Goal: Task Accomplishment & Management: Use online tool/utility

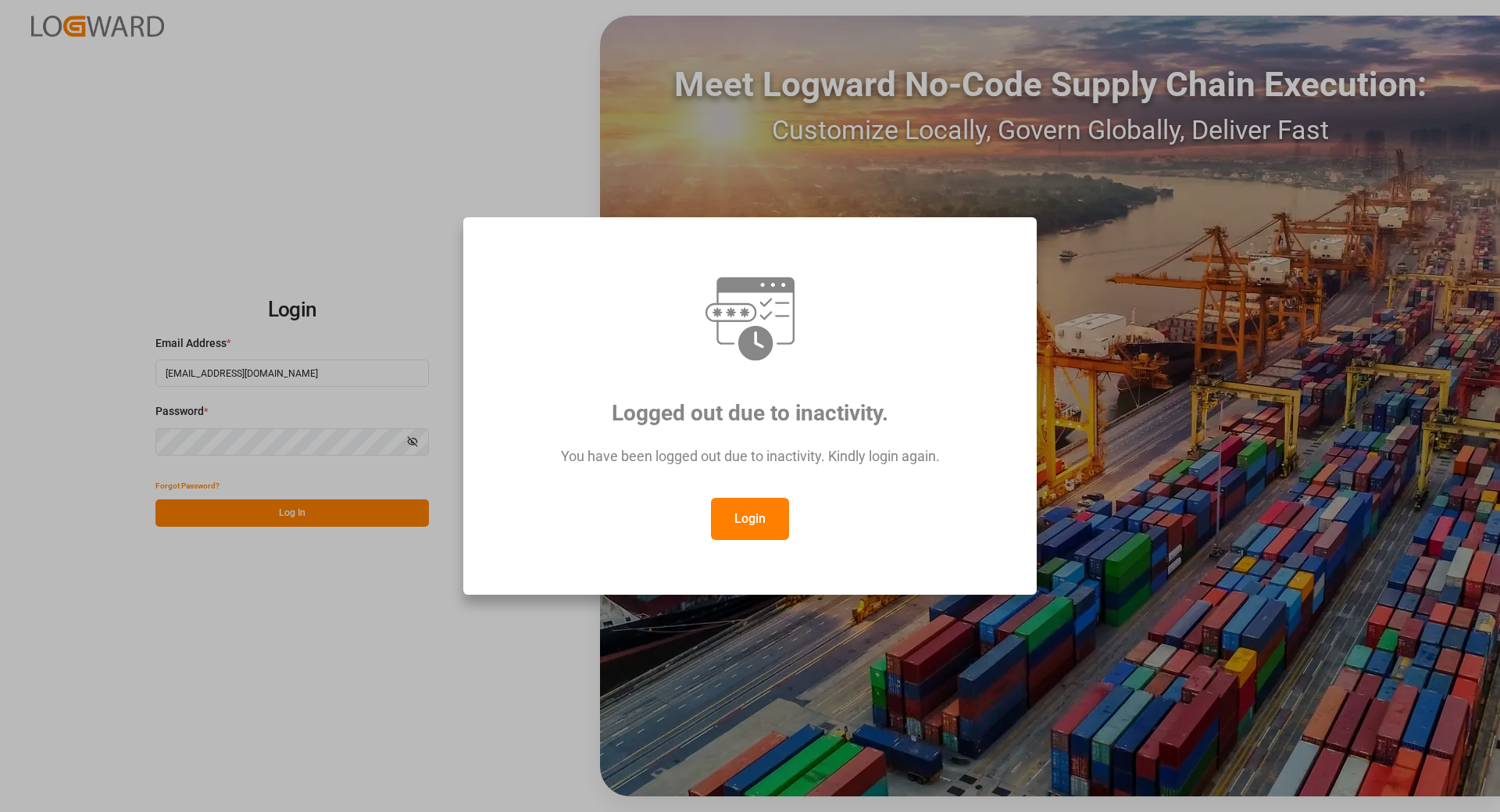
click at [755, 518] on button "Login" at bounding box center [749, 518] width 78 height 42
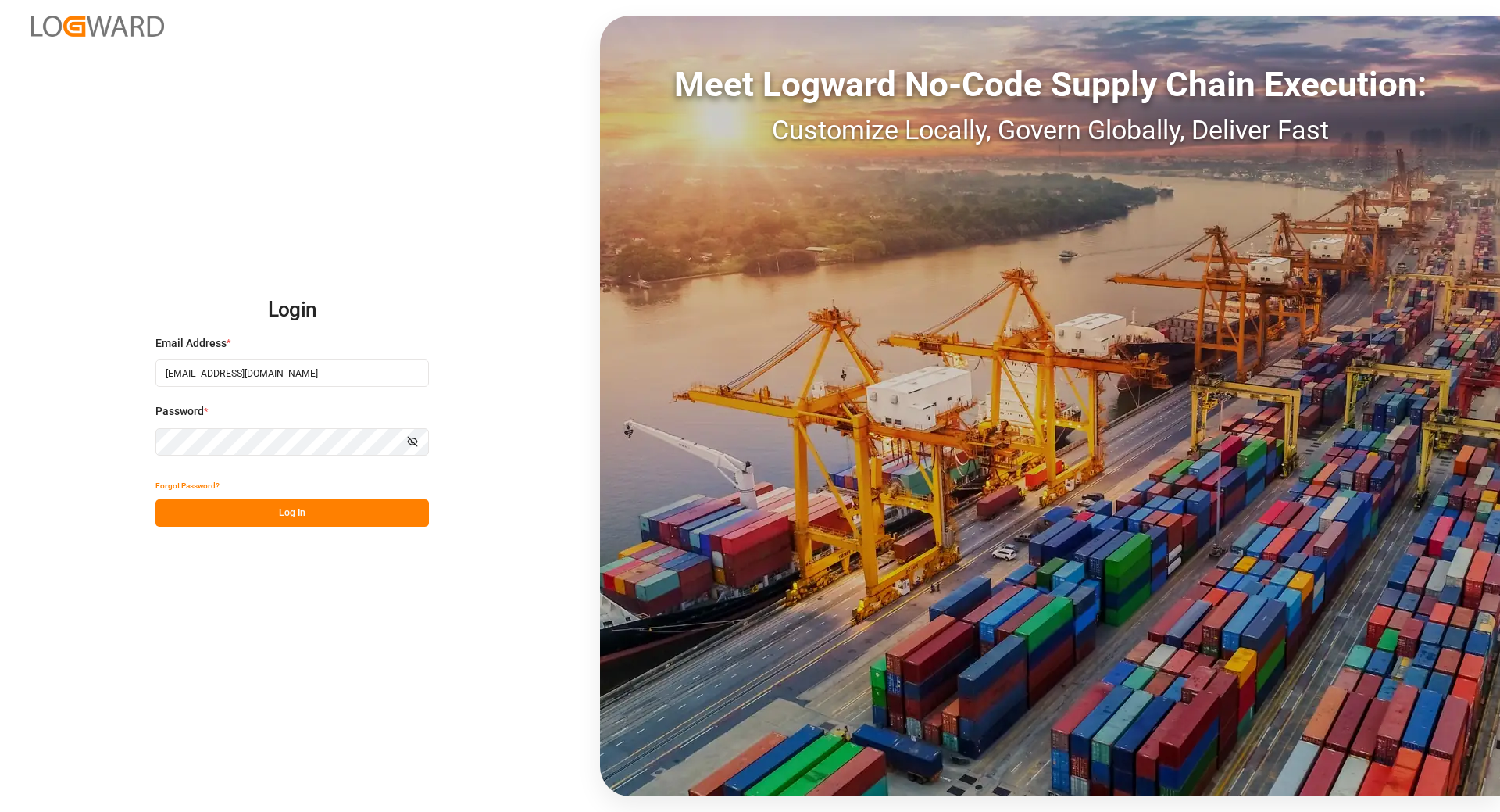
click at [291, 513] on button "Log In" at bounding box center [292, 513] width 273 height 27
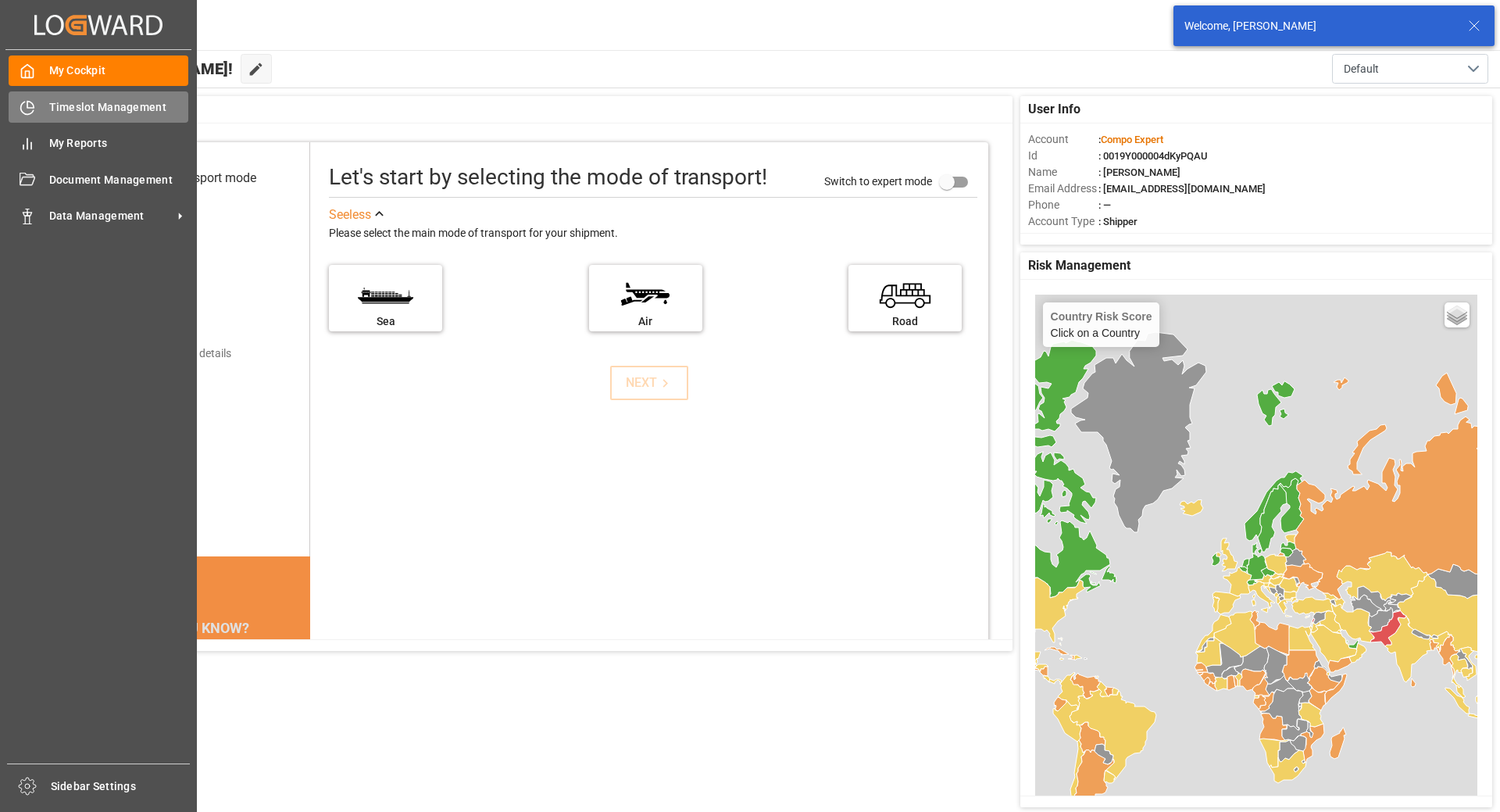
click at [34, 110] on icon at bounding box center [27, 108] width 13 height 13
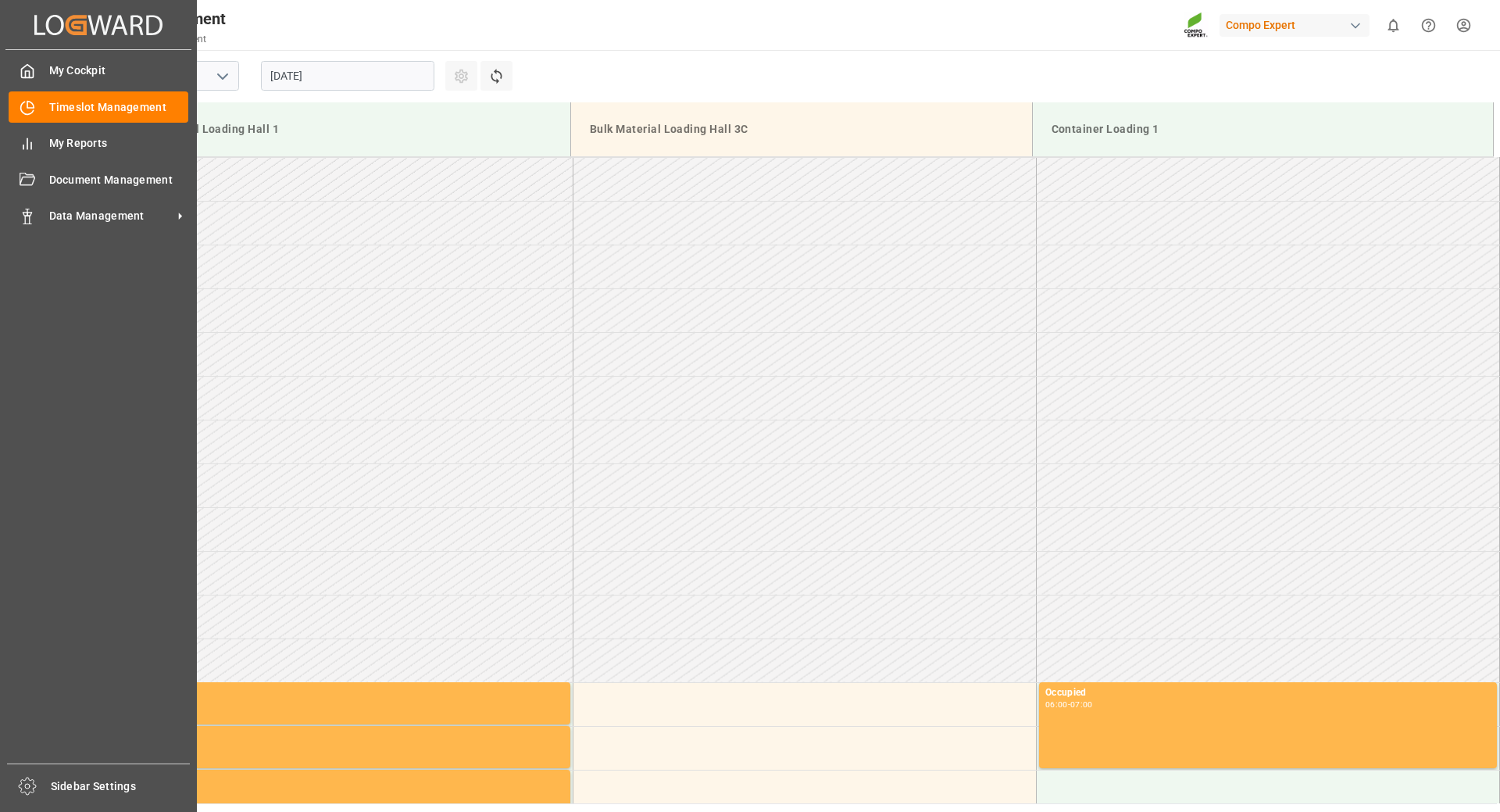
scroll to position [1127, 0]
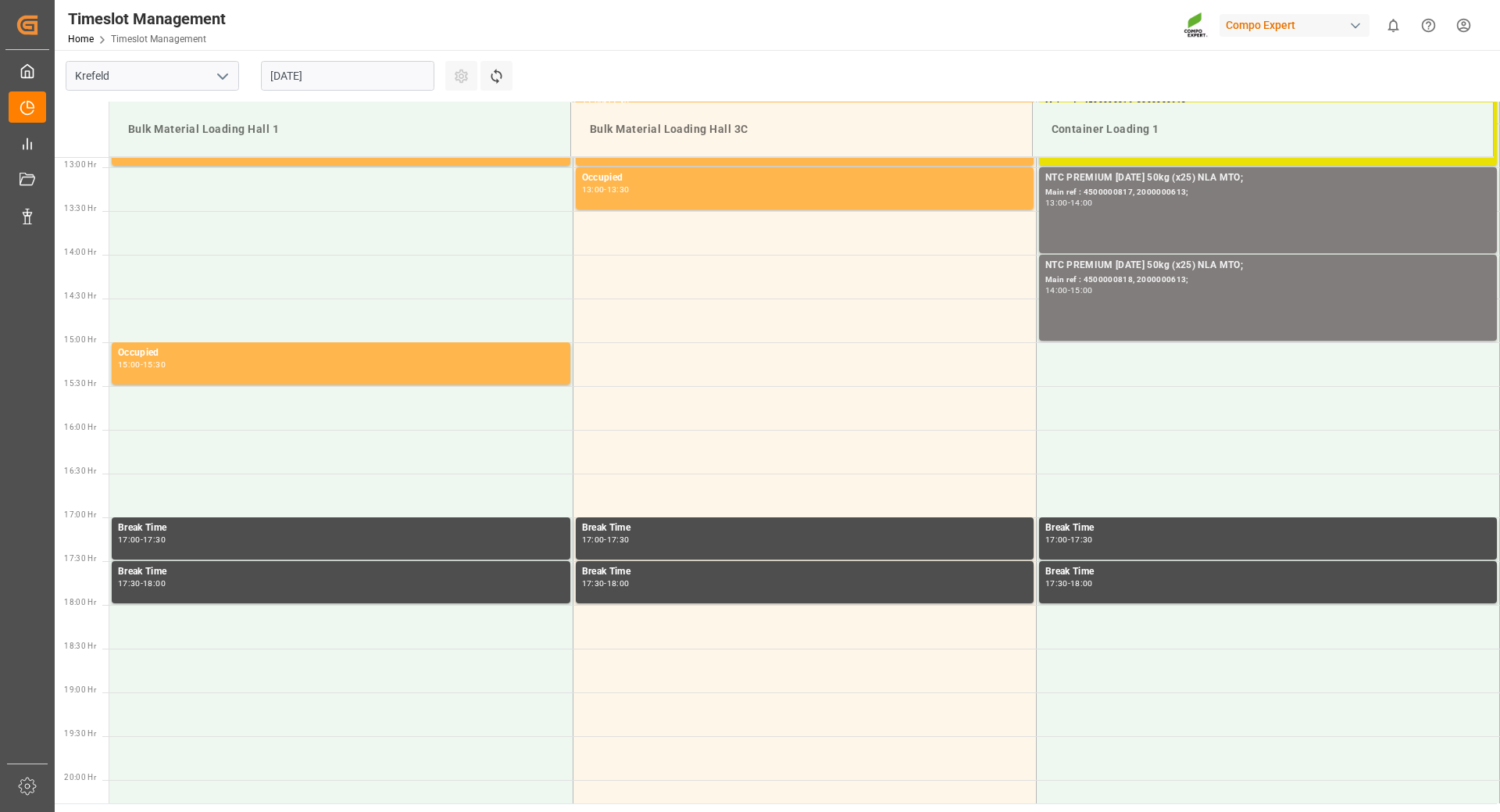
click at [401, 74] on input "[DATE]" at bounding box center [348, 76] width 174 height 29
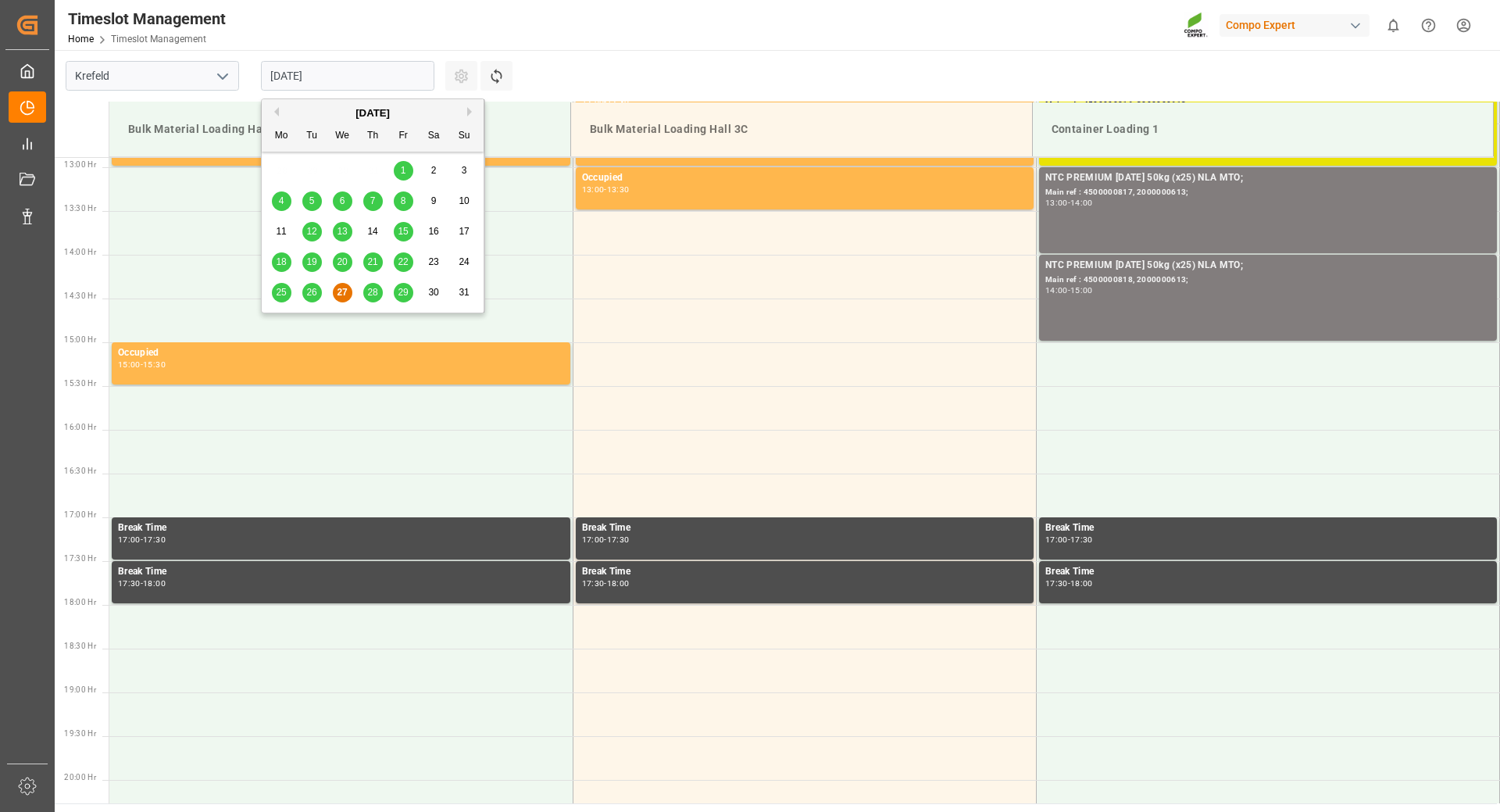
click at [465, 112] on div "[DATE]" at bounding box center [372, 112] width 222 height 16
click at [467, 112] on button "Next Month" at bounding box center [472, 112] width 9 height 9
click at [276, 169] on div "1" at bounding box center [281, 171] width 19 height 19
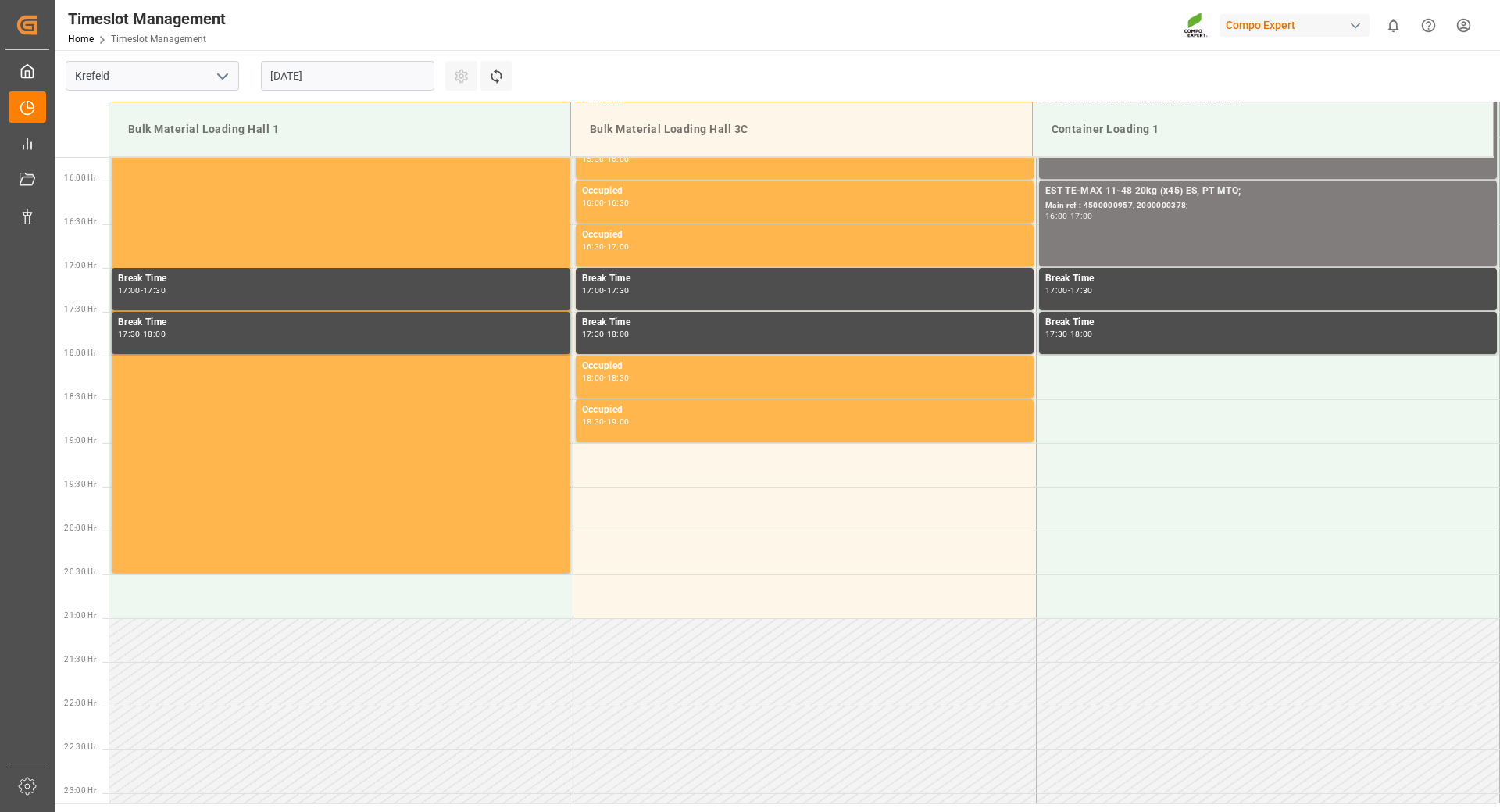
scroll to position [986, 0]
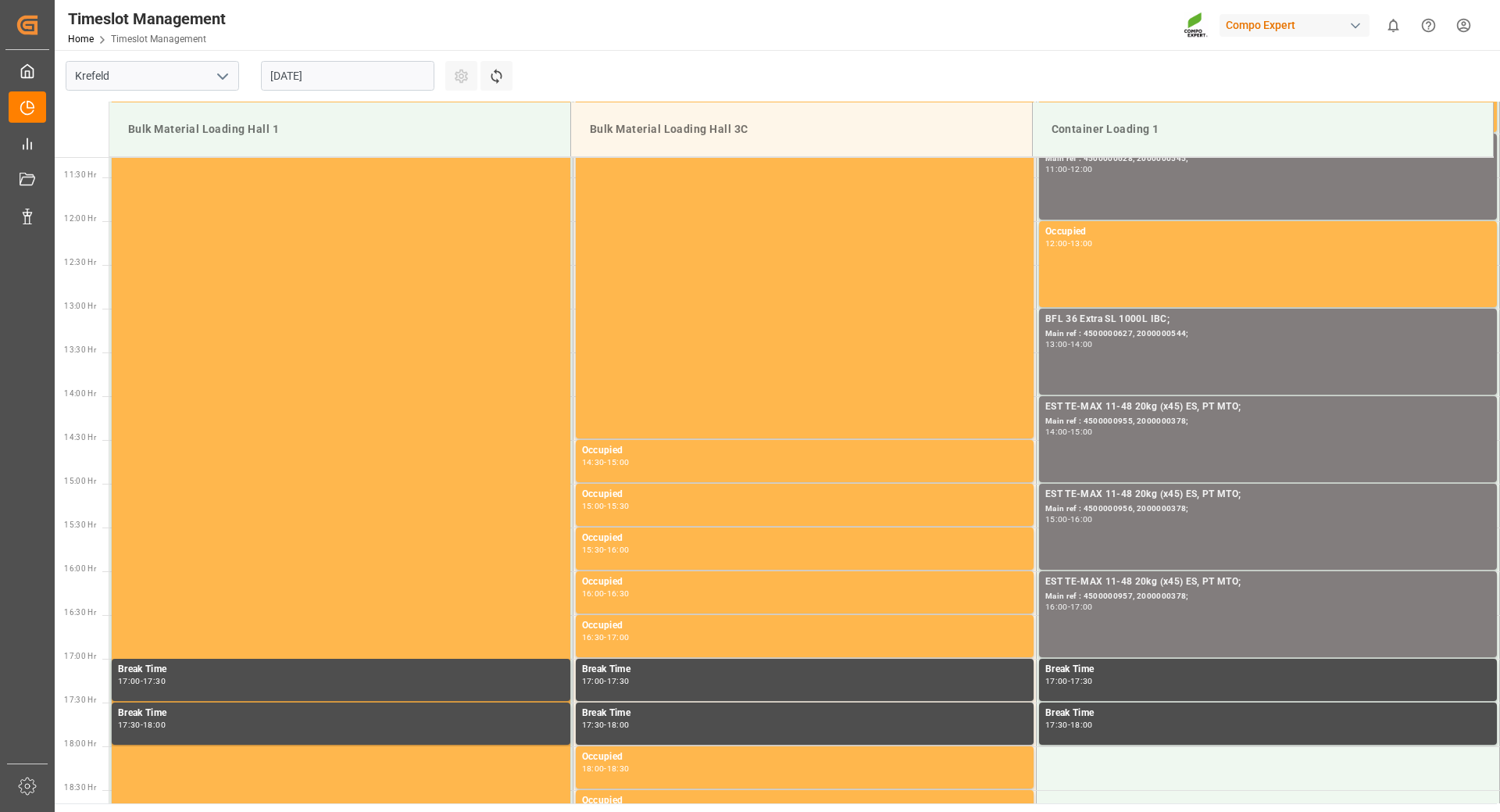
drag, startPoint x: 372, startPoint y: 57, endPoint x: 372, endPoint y: 66, distance: 9.0
click at [372, 61] on div "[DATE]" at bounding box center [348, 76] width 196 height 51
click at [372, 69] on input "[DATE]" at bounding box center [348, 76] width 174 height 29
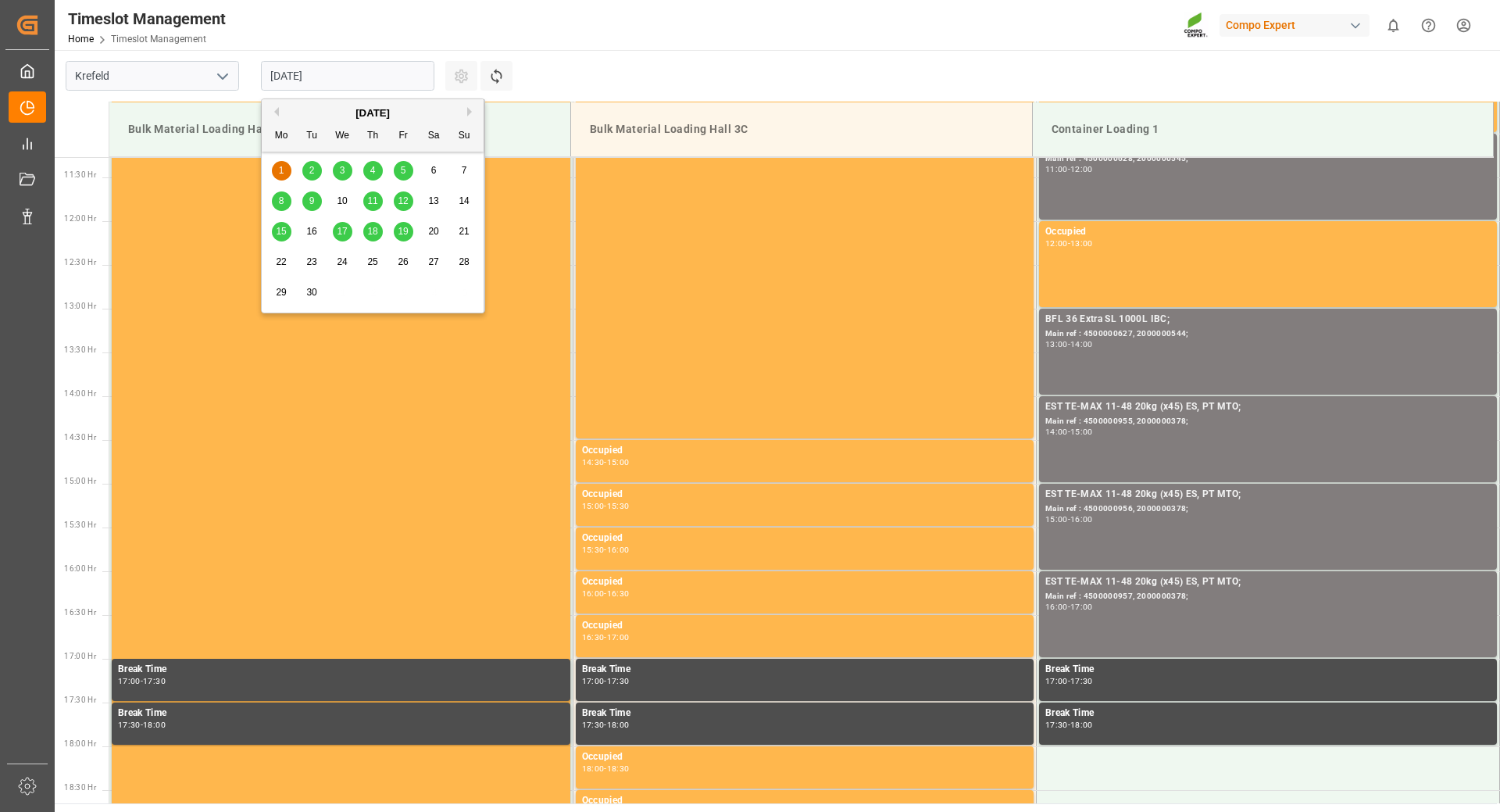
click at [314, 169] on span "2" at bounding box center [312, 170] width 5 height 11
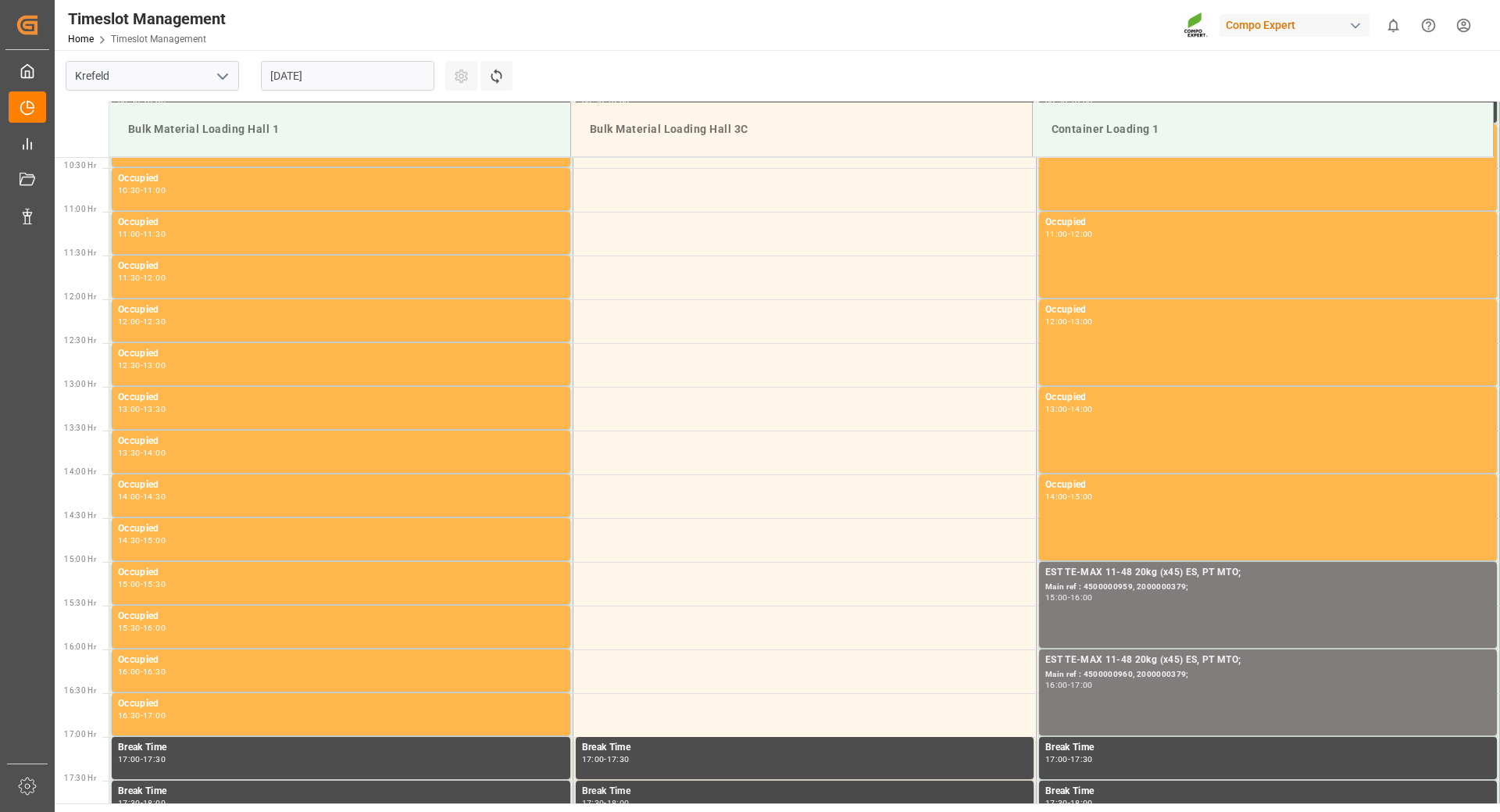
scroll to position [518, 0]
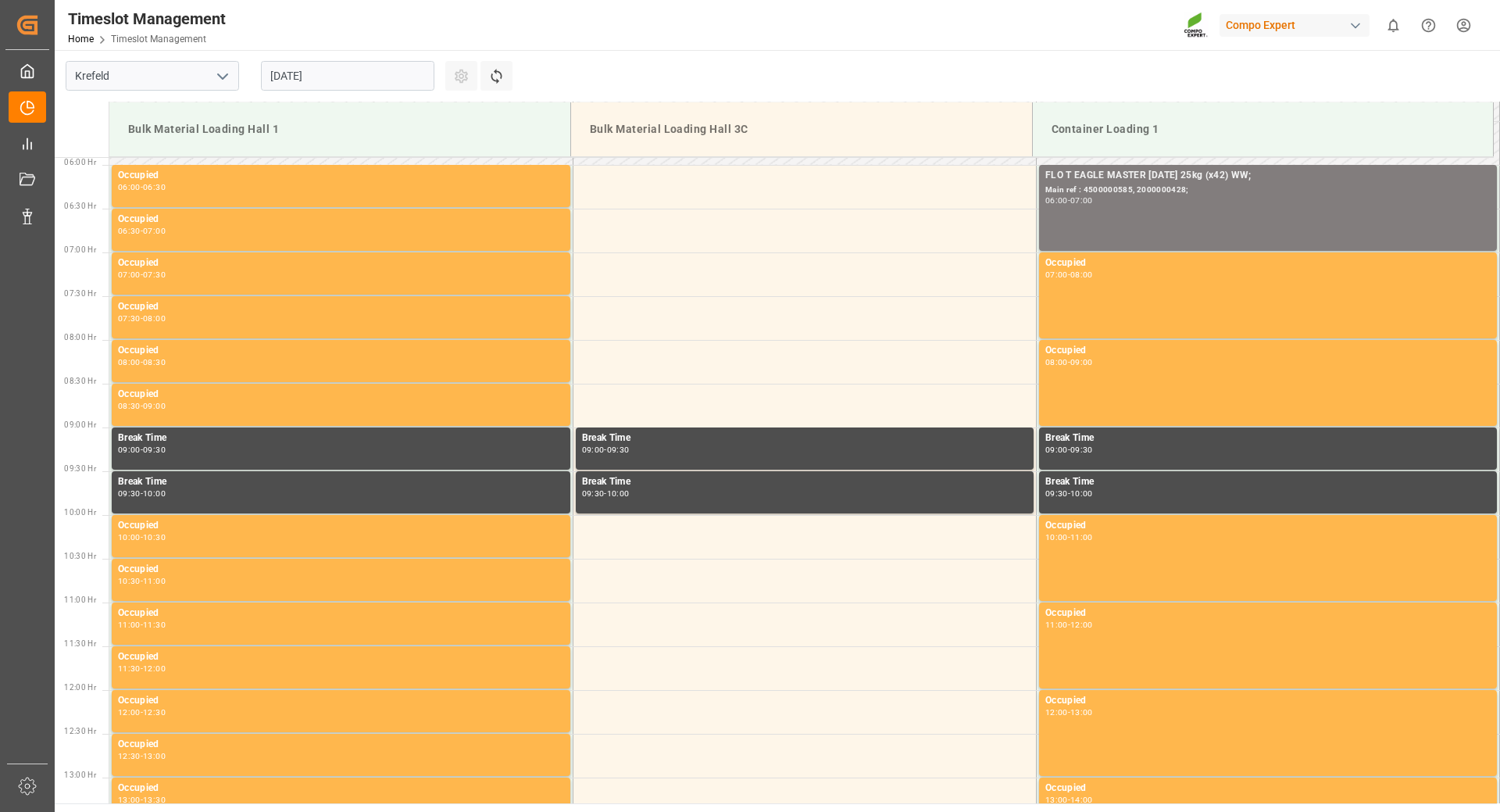
click at [391, 73] on input "[DATE]" at bounding box center [348, 76] width 174 height 29
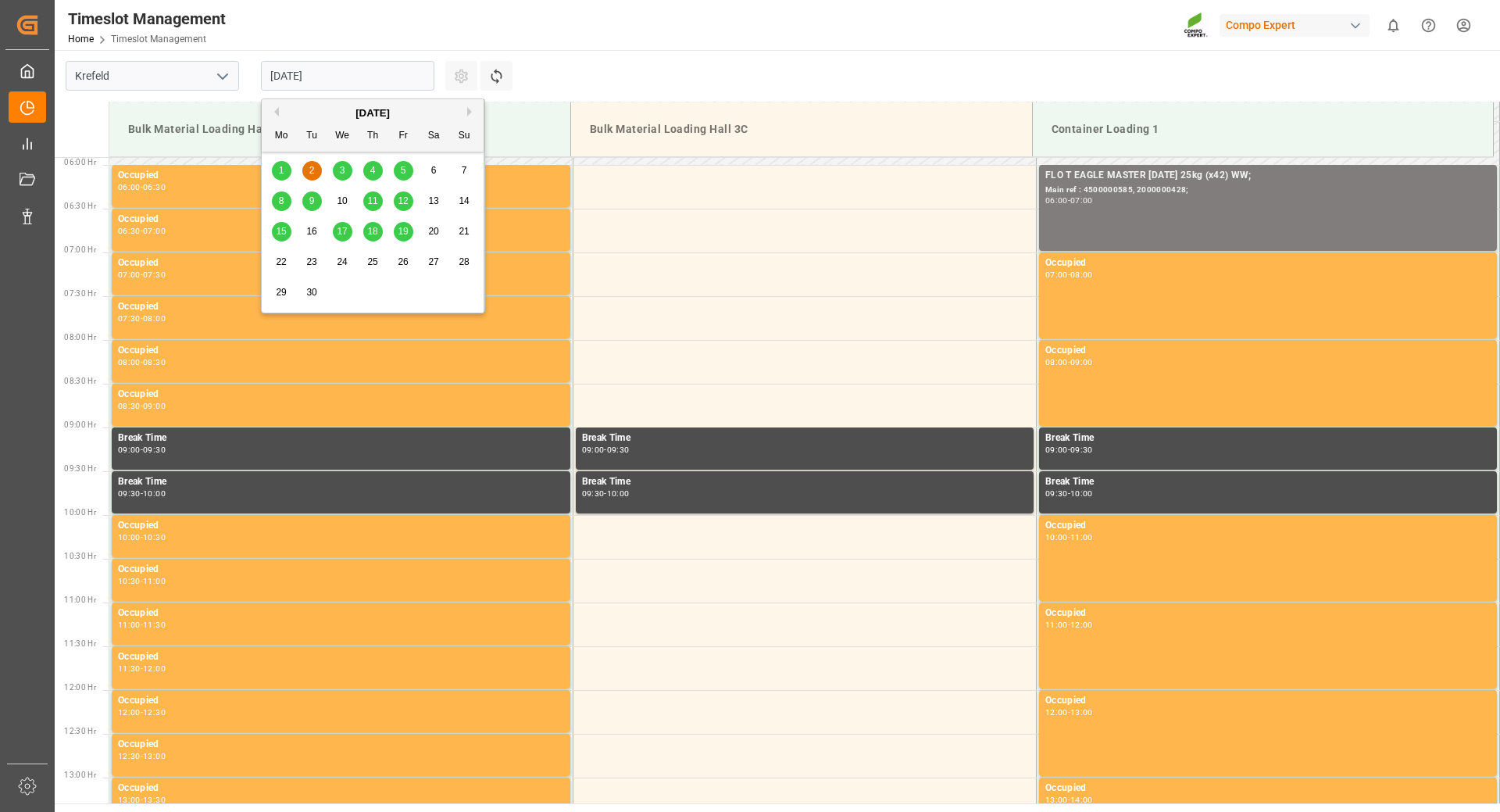
click at [338, 172] on div "3" at bounding box center [342, 171] width 19 height 19
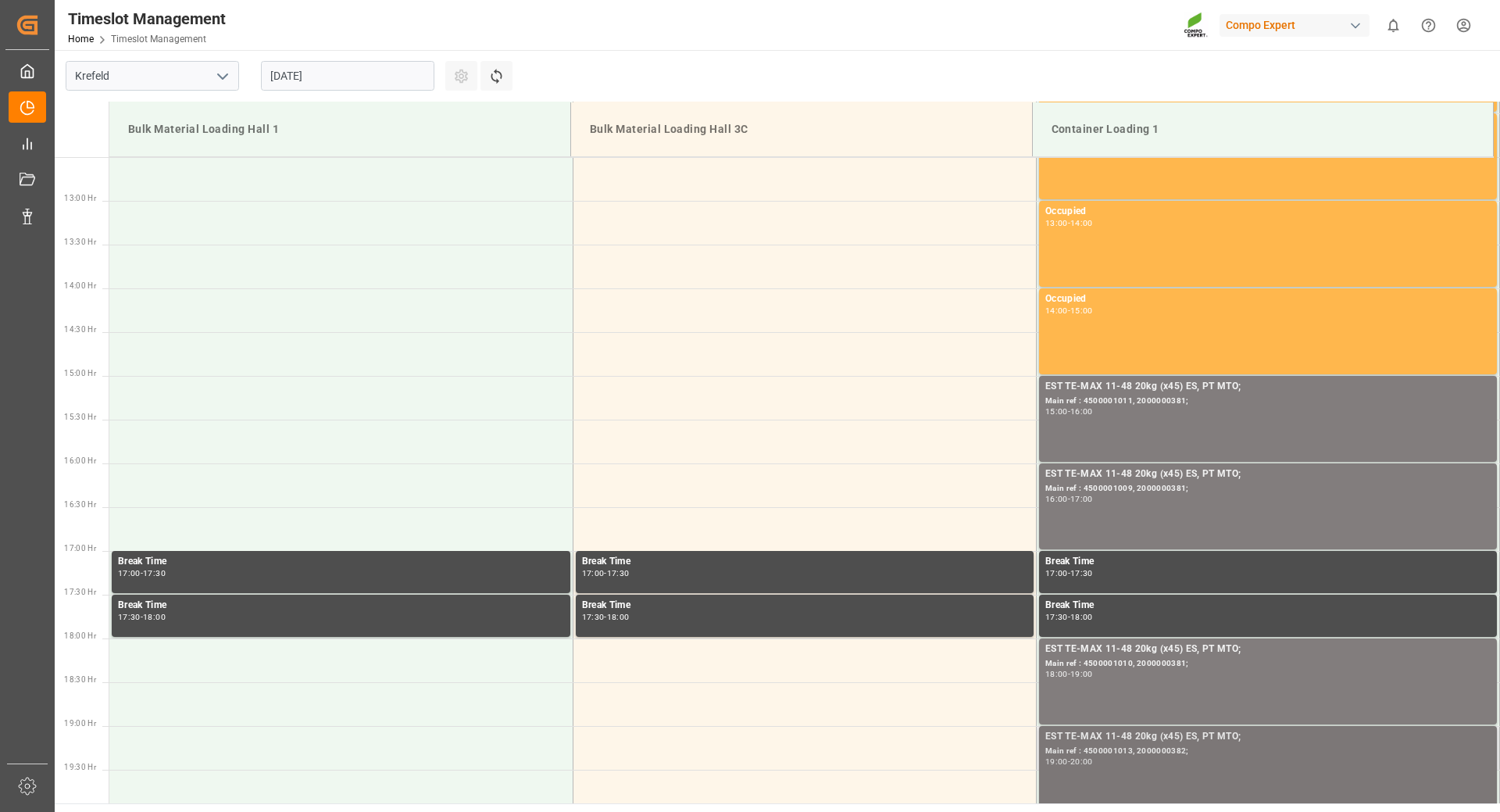
scroll to position [1455, 0]
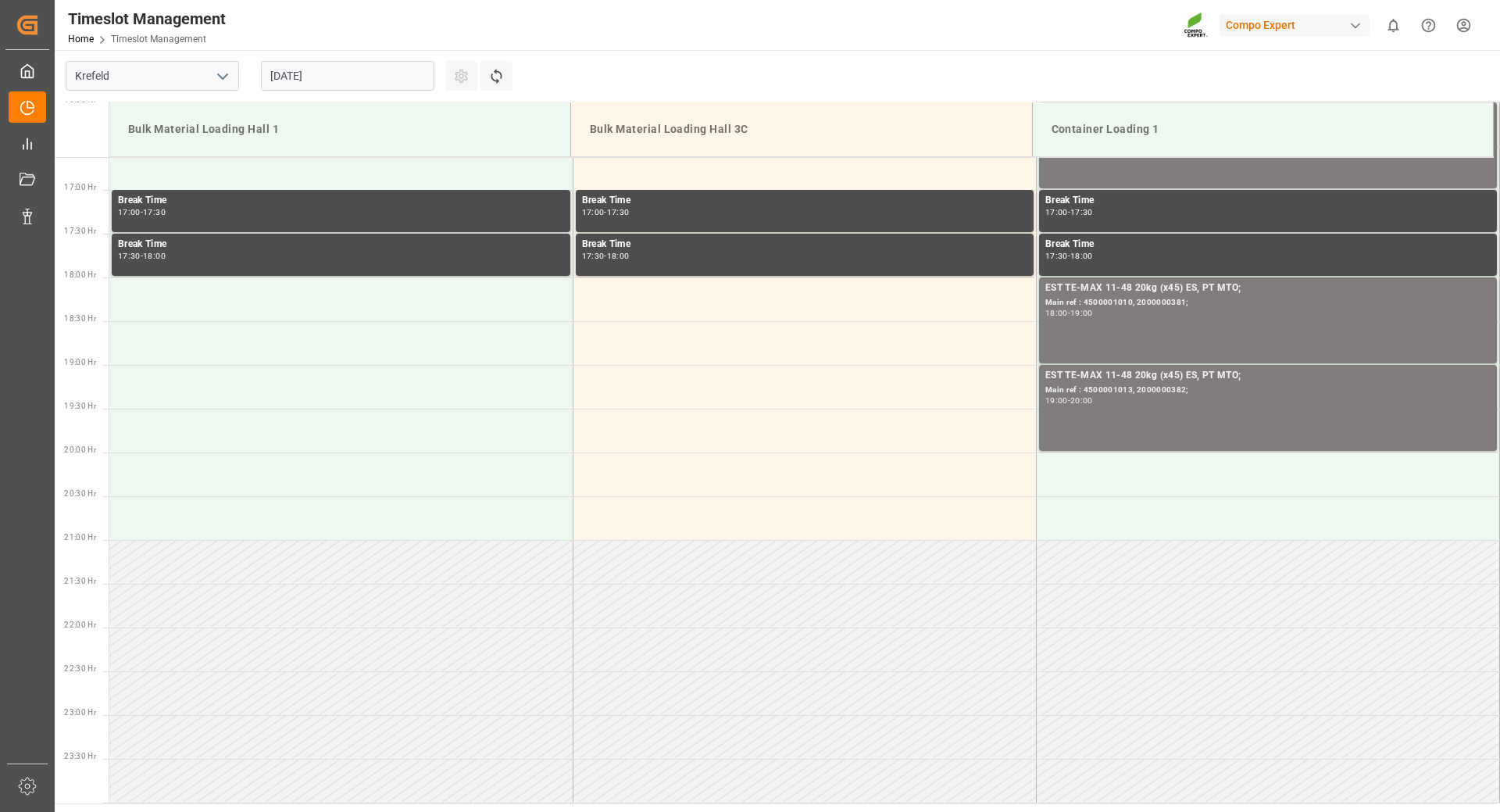
click at [364, 75] on input "[DATE]" at bounding box center [348, 76] width 174 height 29
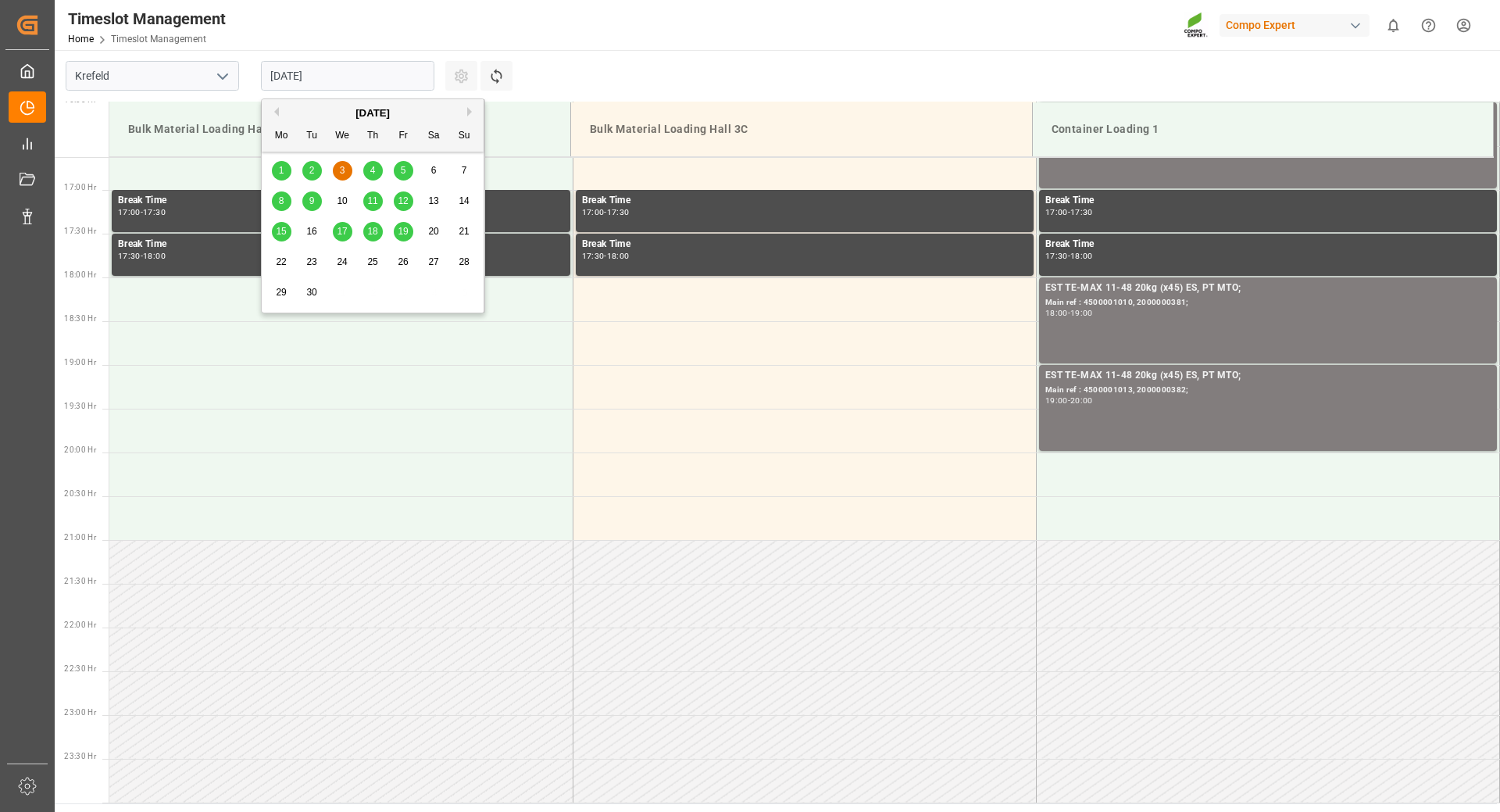
click at [281, 167] on span "1" at bounding box center [282, 170] width 5 height 11
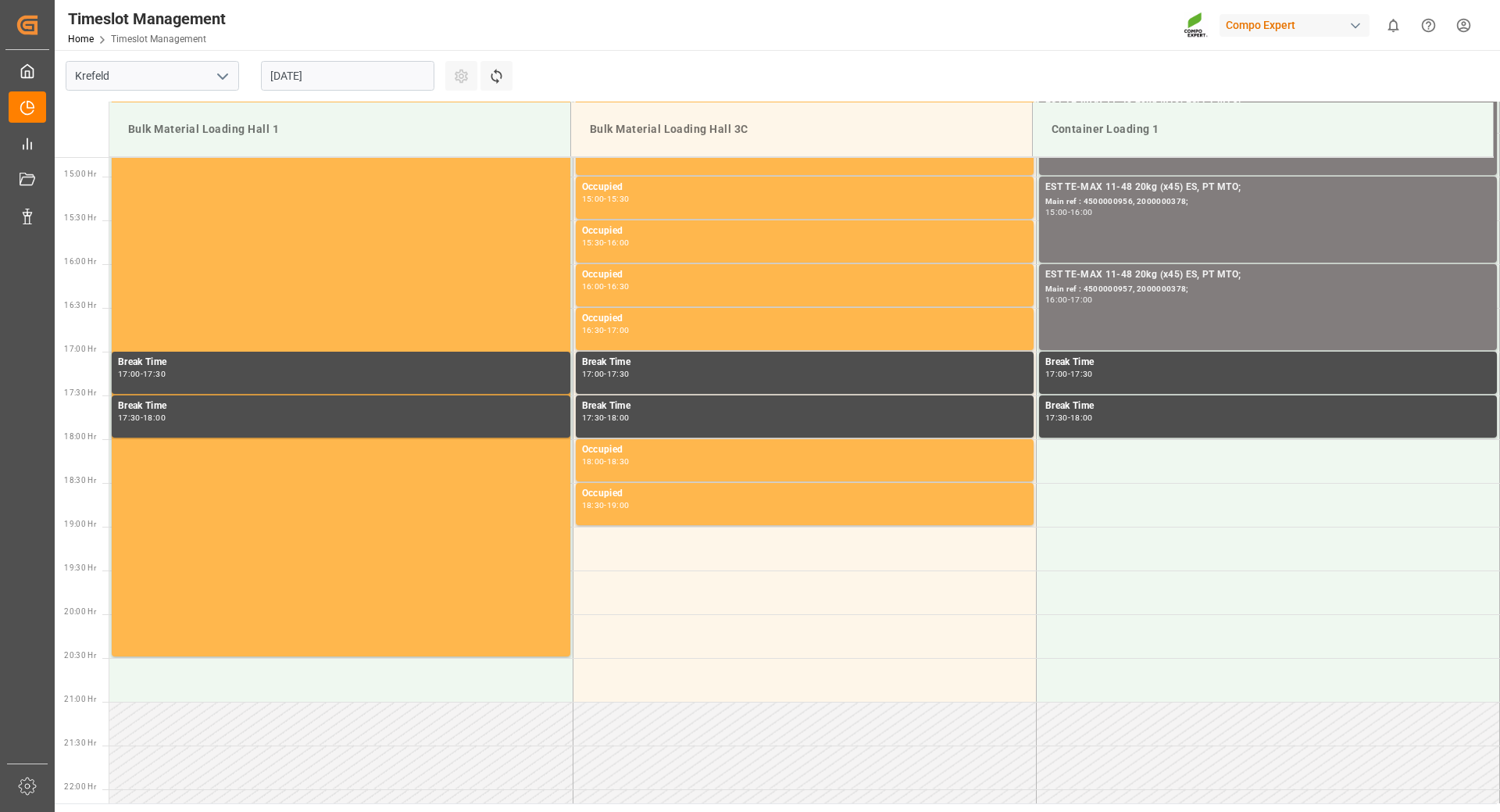
scroll to position [1371, 0]
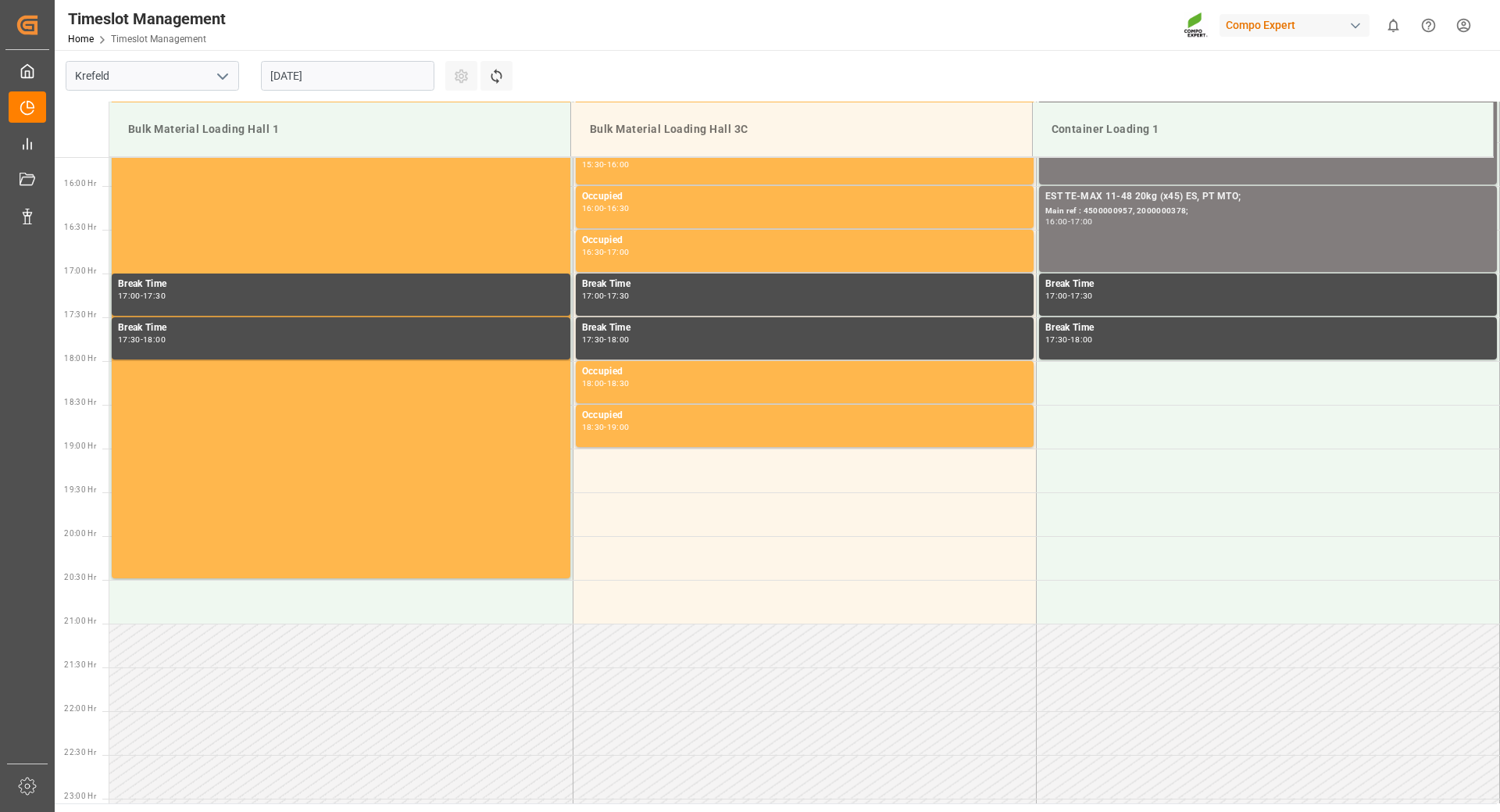
click at [384, 77] on input "[DATE]" at bounding box center [348, 76] width 174 height 29
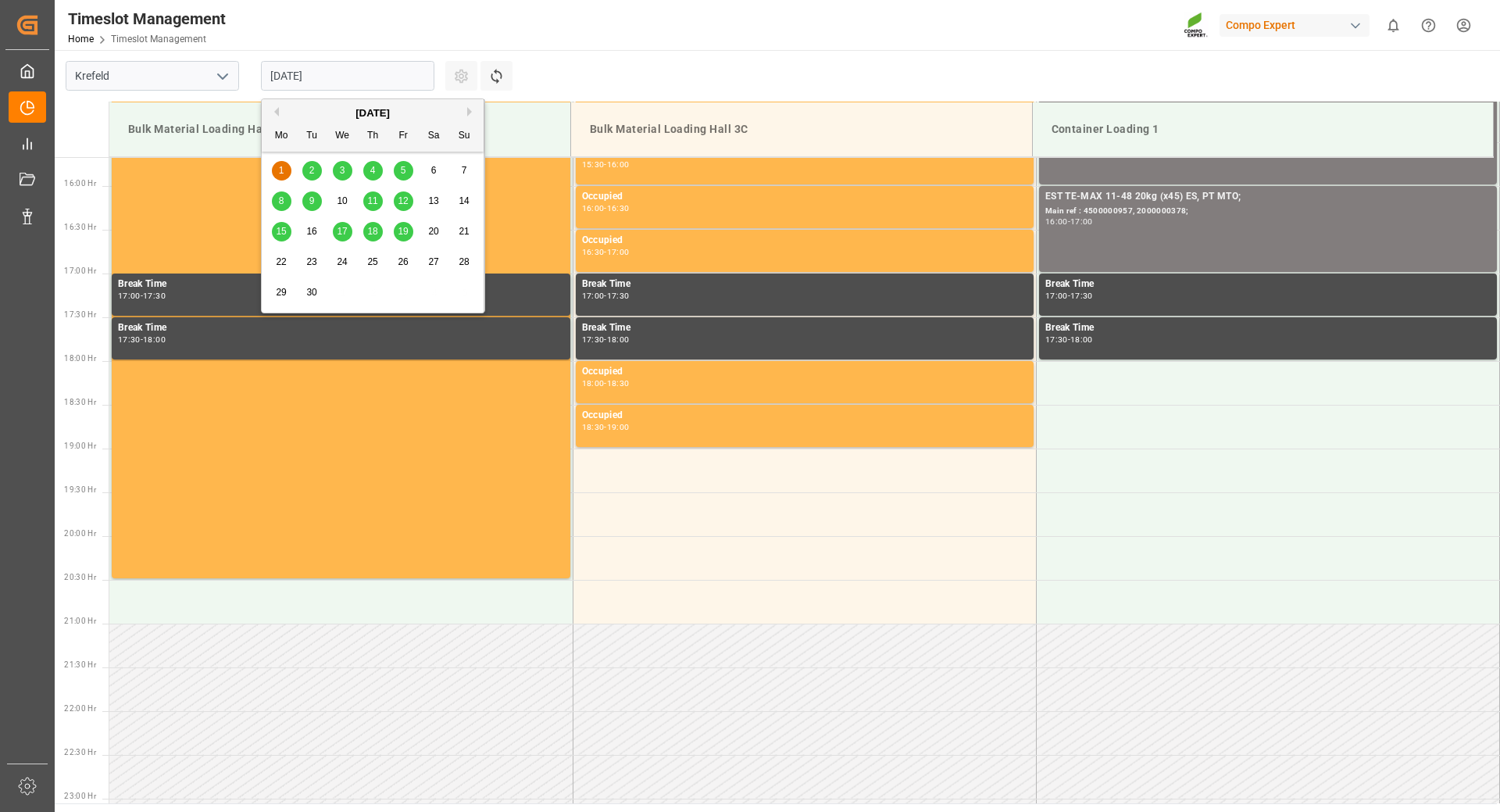
click at [304, 173] on div "2" at bounding box center [312, 171] width 19 height 19
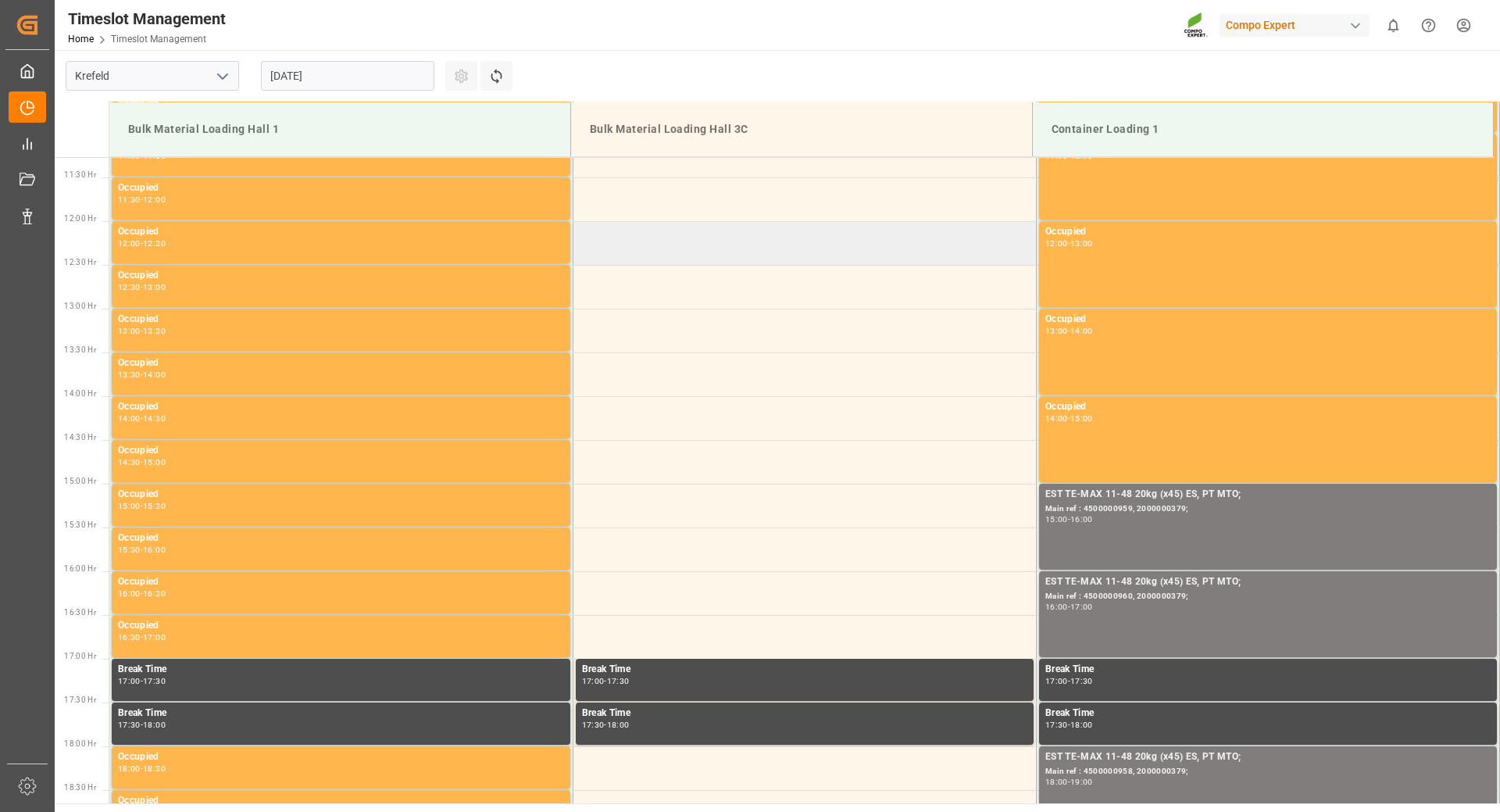
scroll to position [673, 0]
